Goal: Transaction & Acquisition: Purchase product/service

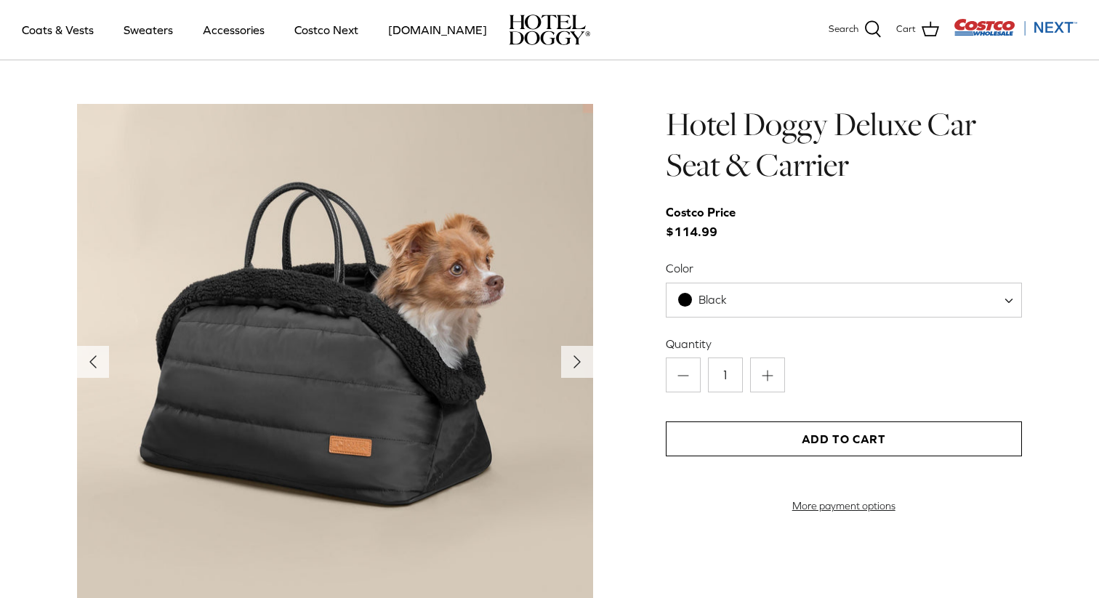
scroll to position [1452, 0]
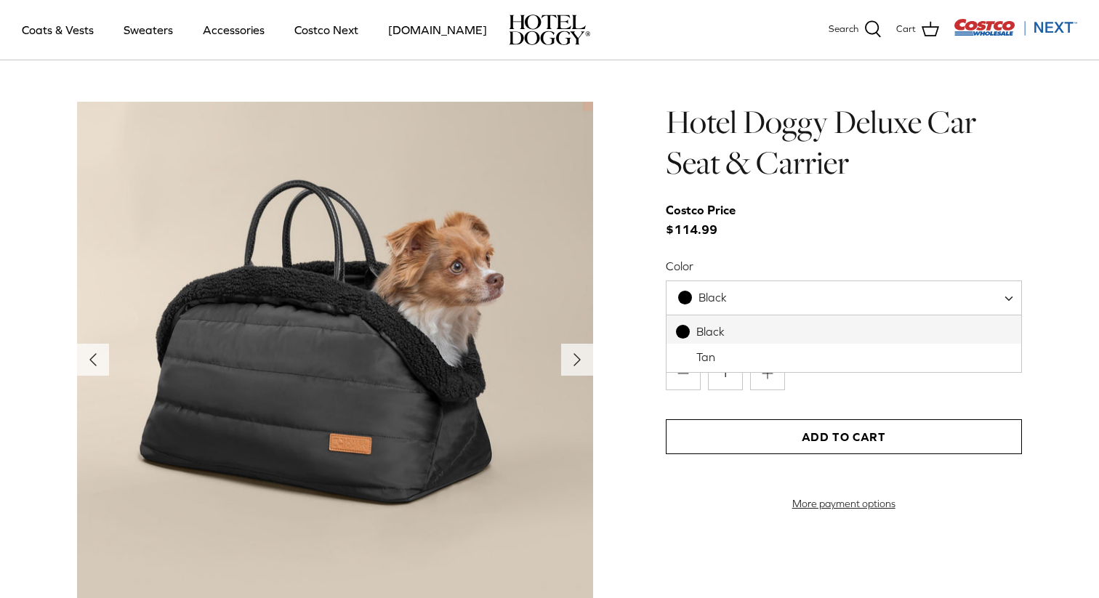
click at [812, 288] on span "Black" at bounding box center [844, 298] width 356 height 35
click at [816, 254] on div "Hotel Doggy Deluxe Car Seat & Carrier Costco Price $114.99 Color Black Tan Blac…" at bounding box center [844, 306] width 356 height 409
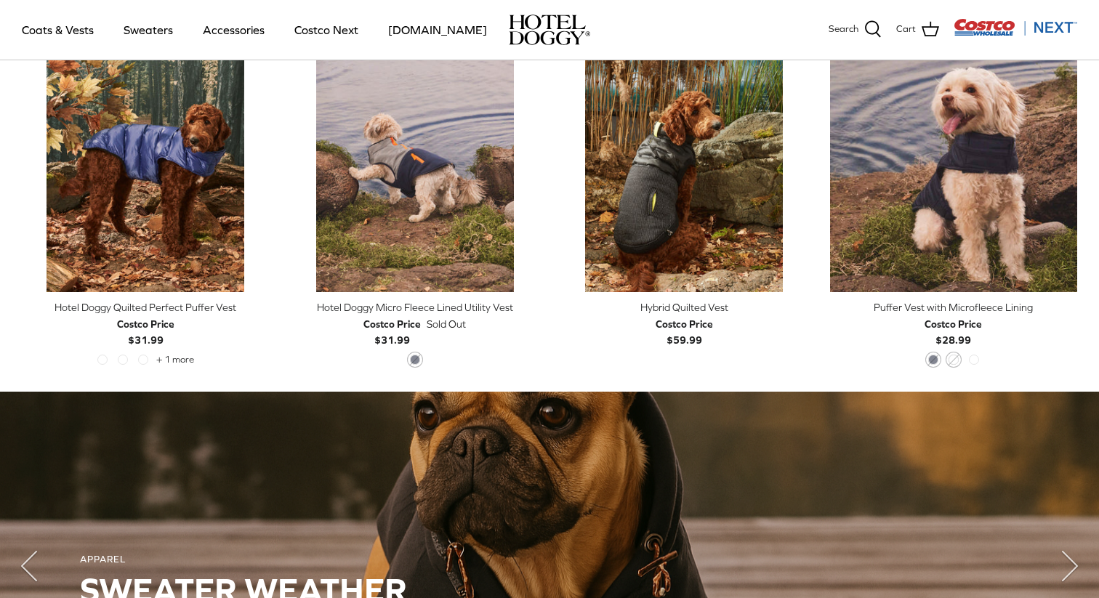
scroll to position [749, 0]
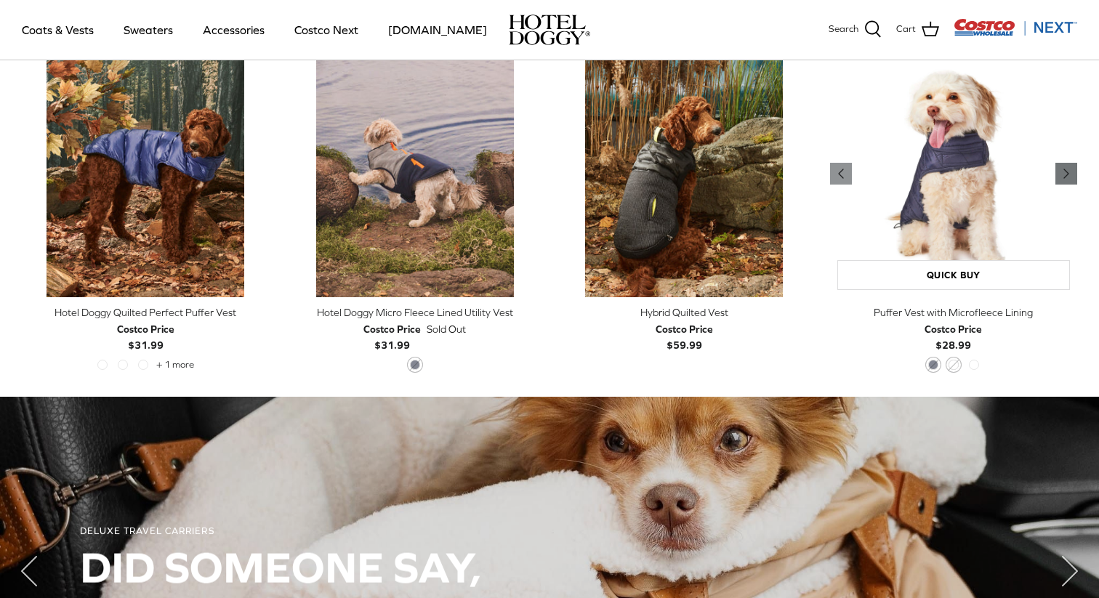
click at [1072, 171] on icon "Right" at bounding box center [1066, 173] width 17 height 17
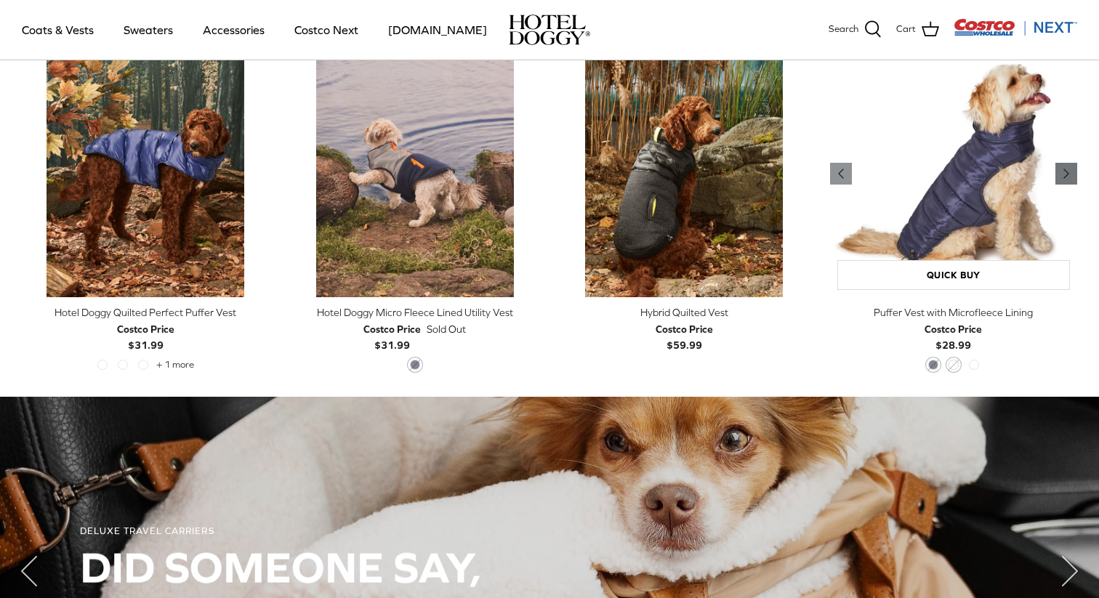
click at [1072, 172] on icon "Right" at bounding box center [1066, 173] width 17 height 17
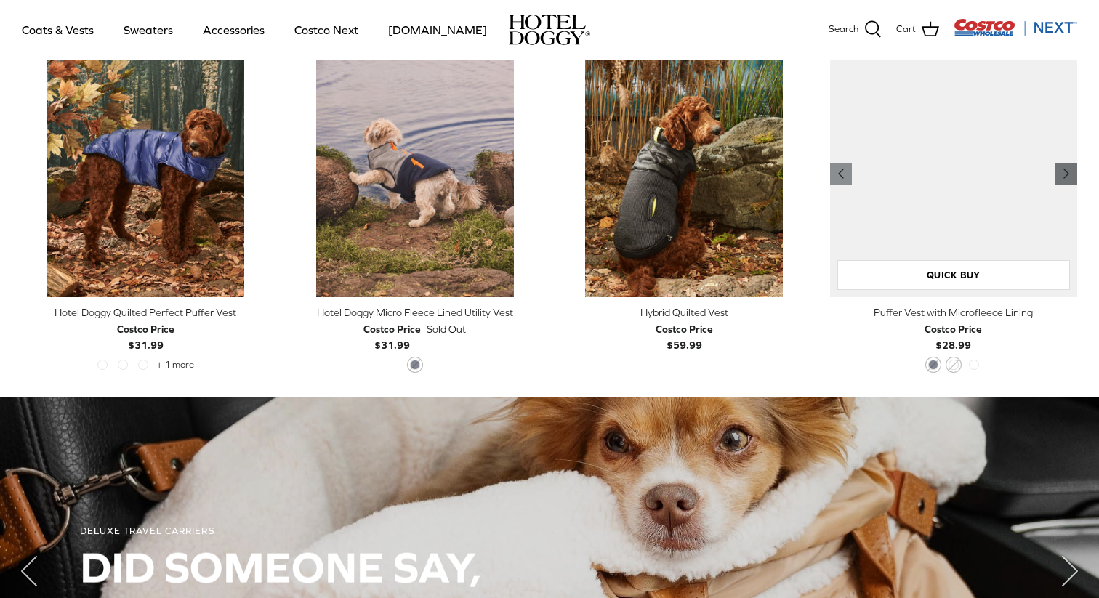
click at [1072, 172] on icon "Right" at bounding box center [1066, 173] width 17 height 17
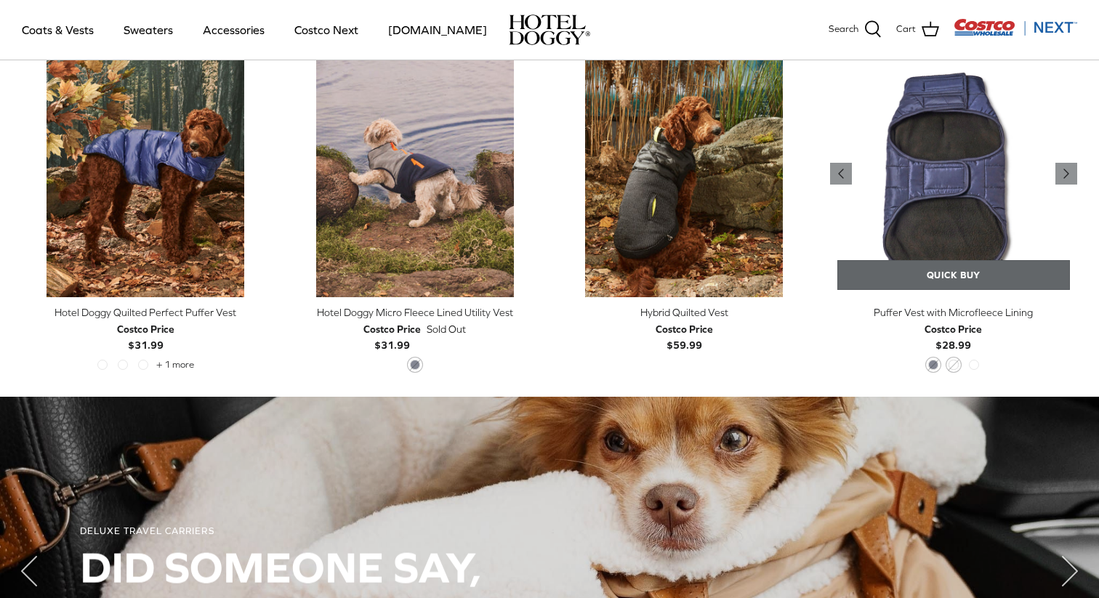
click at [1016, 263] on link "Quick buy" at bounding box center [953, 275] width 233 height 30
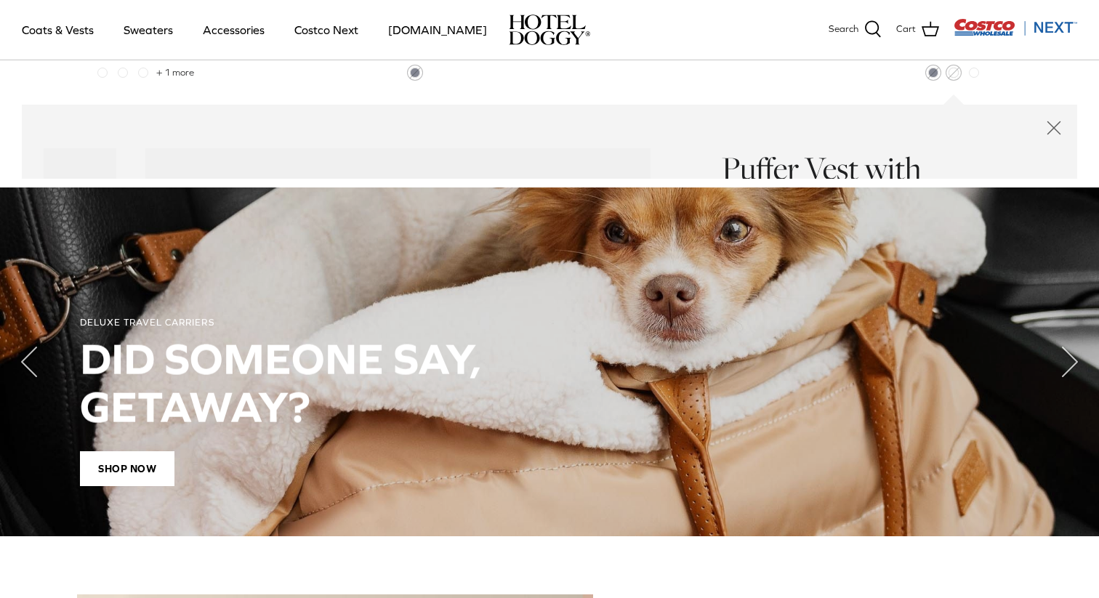
scroll to position [1059, 0]
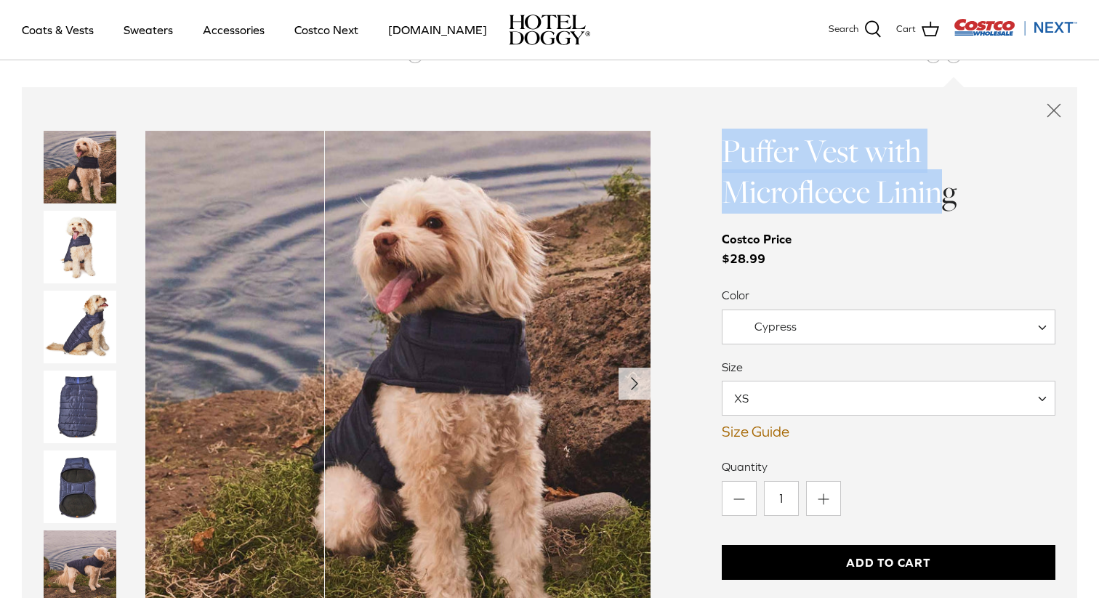
drag, startPoint x: 701, startPoint y: 140, endPoint x: 951, endPoint y: 186, distance: 254.2
drag, startPoint x: 997, startPoint y: 190, endPoint x: 712, endPoint y: 141, distance: 288.5
copy link "Puffer Vest with Microfleece Lining"
